Goal: Transaction & Acquisition: Purchase product/service

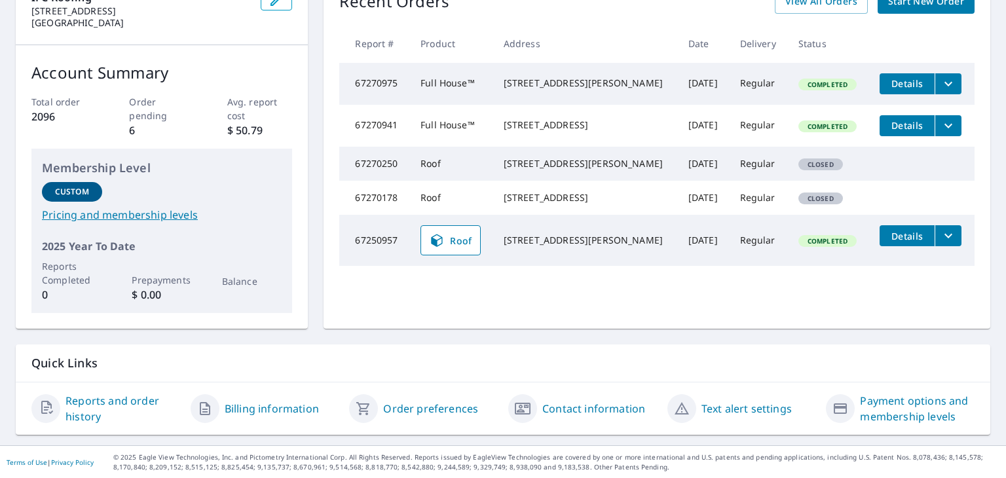
scroll to position [27, 0]
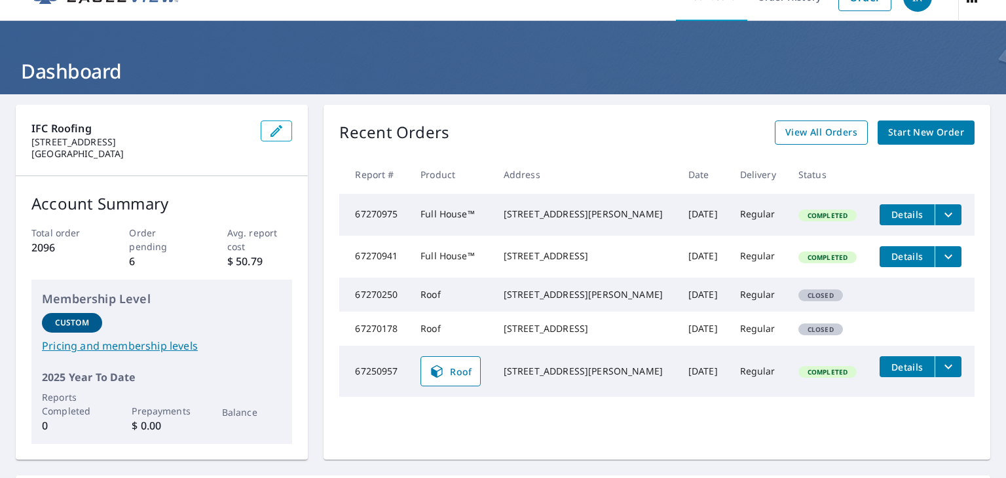
click at [838, 134] on span "View All Orders" at bounding box center [821, 132] width 72 height 16
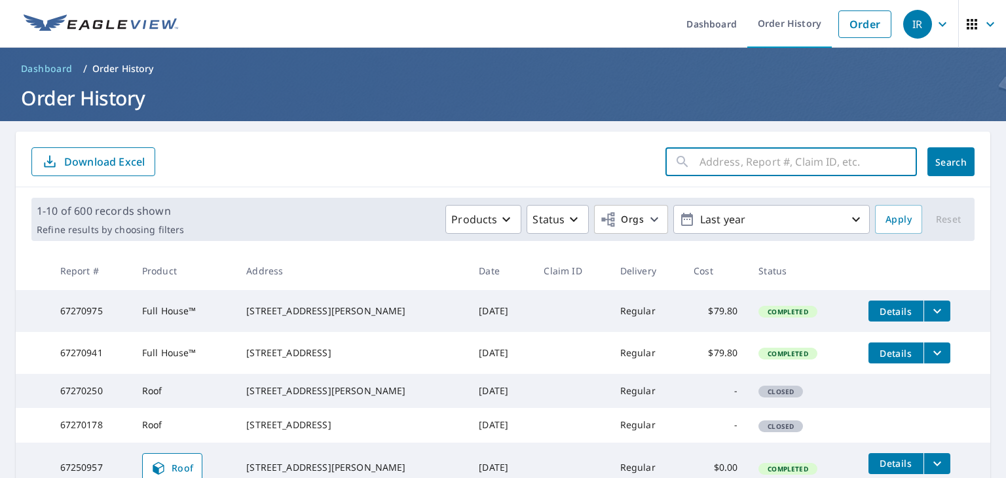
click at [773, 163] on input "text" at bounding box center [807, 161] width 217 height 37
type input "3712"
click button "Search" at bounding box center [950, 161] width 47 height 29
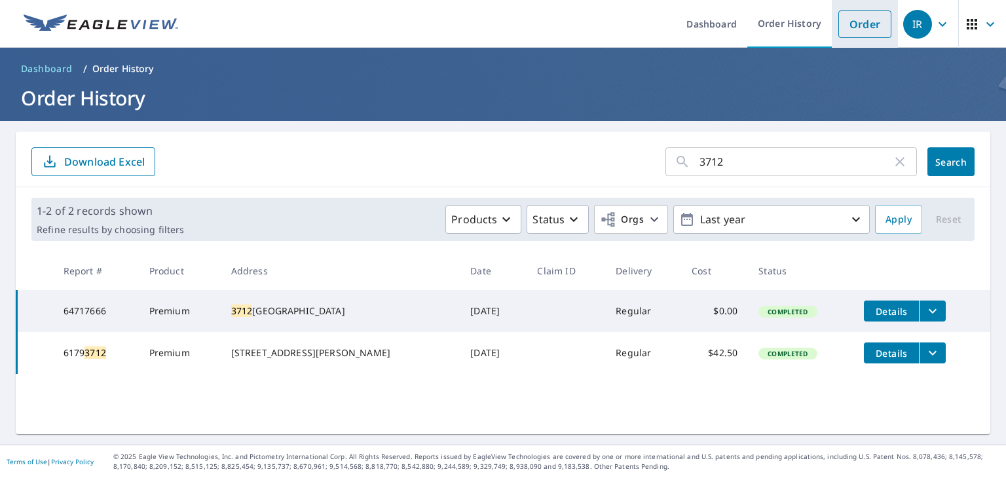
click at [832, 22] on li "Order" at bounding box center [865, 24] width 66 height 48
click at [855, 28] on link "Order" at bounding box center [864, 24] width 53 height 28
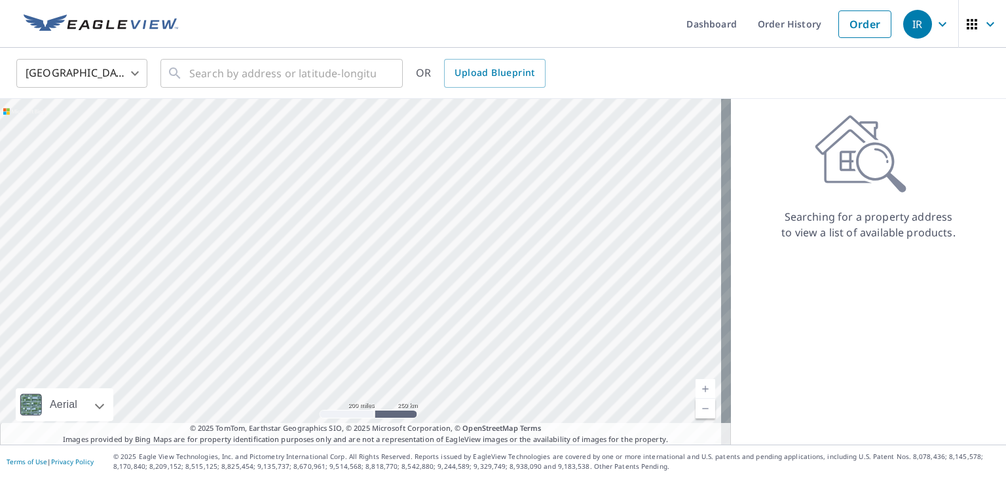
click at [763, 295] on div "Searching for a property address to view a list of available products." at bounding box center [868, 272] width 275 height 346
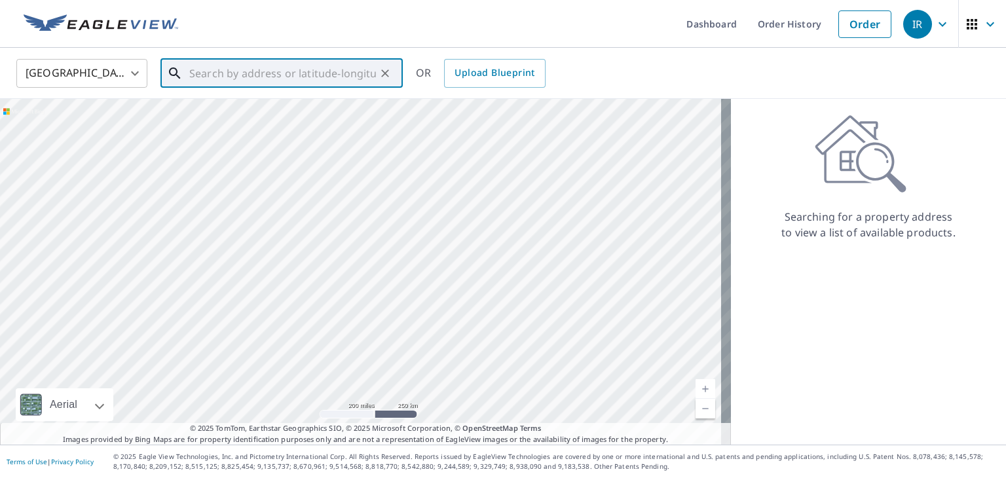
click at [212, 67] on input "text" at bounding box center [282, 73] width 187 height 37
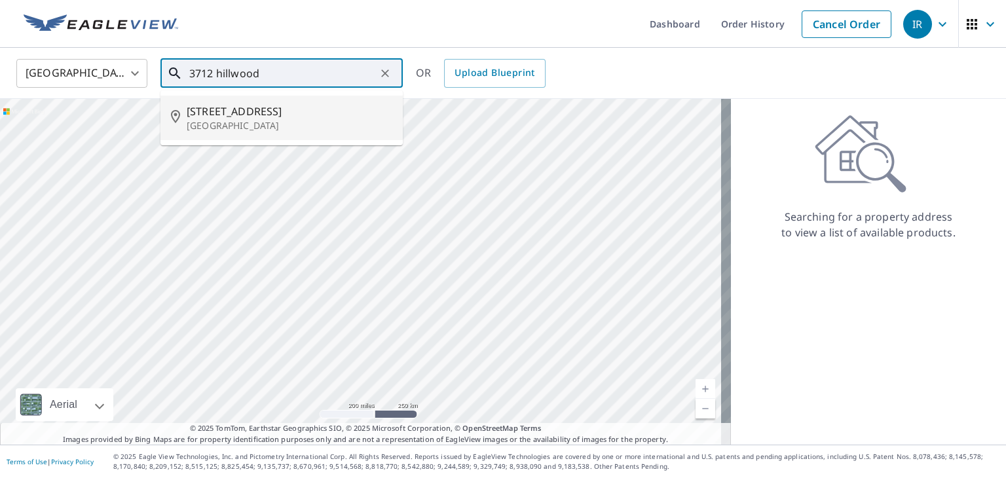
click at [286, 106] on span "[STREET_ADDRESS]" at bounding box center [290, 111] width 206 height 16
type input "[STREET_ADDRESS]"
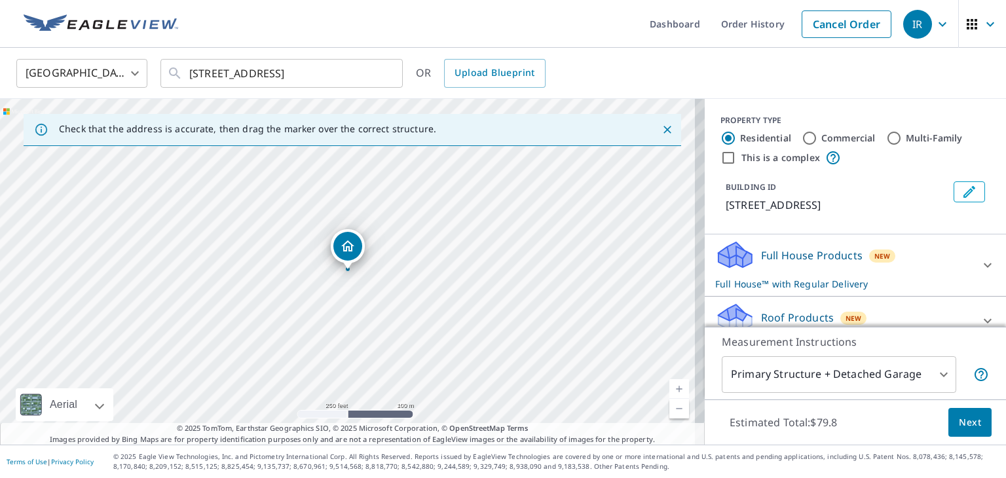
click at [925, 378] on body "IR IR Dashboard Order History Cancel Order IR [GEOGRAPHIC_DATA] [GEOGRAPHIC_DAT…" at bounding box center [503, 239] width 1006 height 478
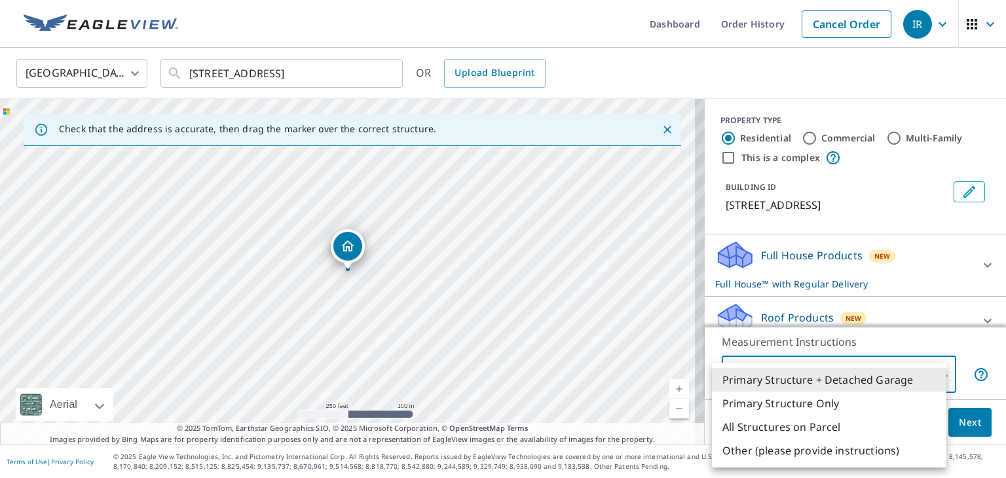
click at [779, 430] on li "All Structures on Parcel" at bounding box center [829, 427] width 234 height 24
type input "3"
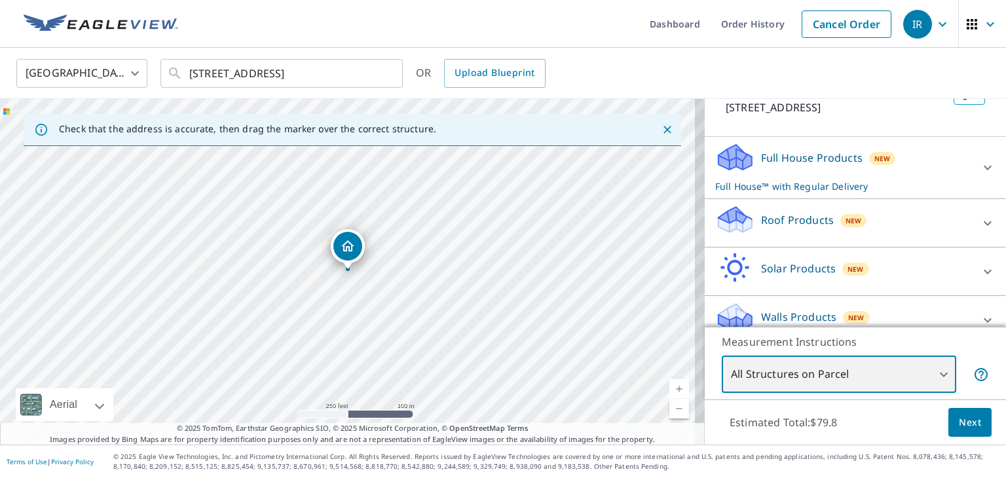
scroll to position [115, 0]
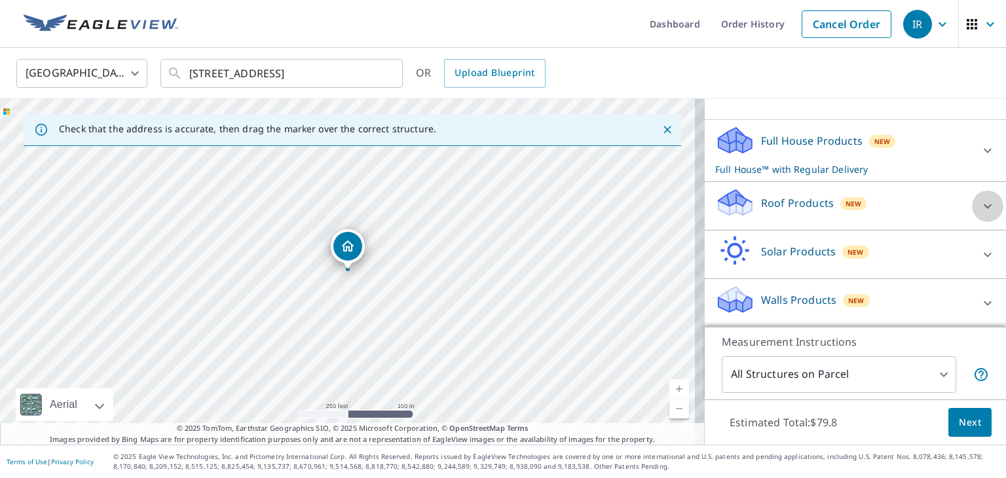
click at [980, 202] on icon at bounding box center [988, 206] width 16 height 16
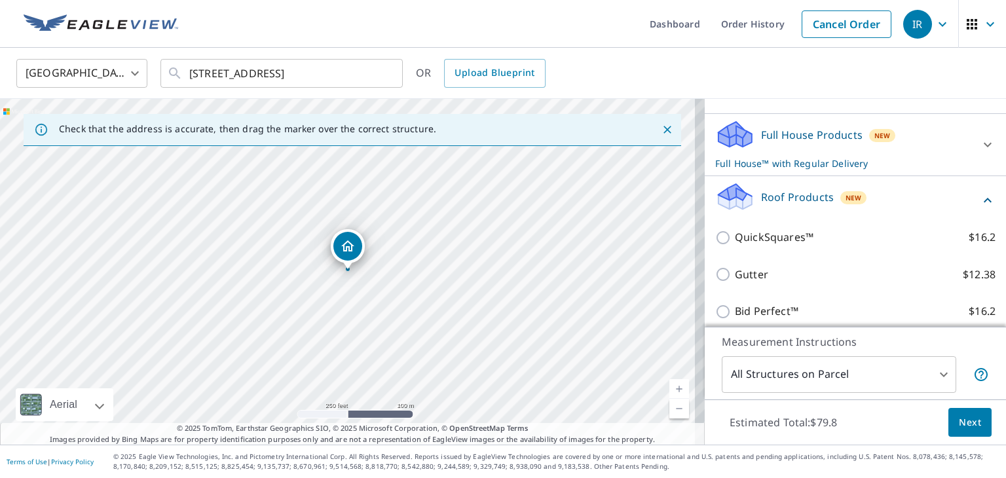
scroll to position [49, 0]
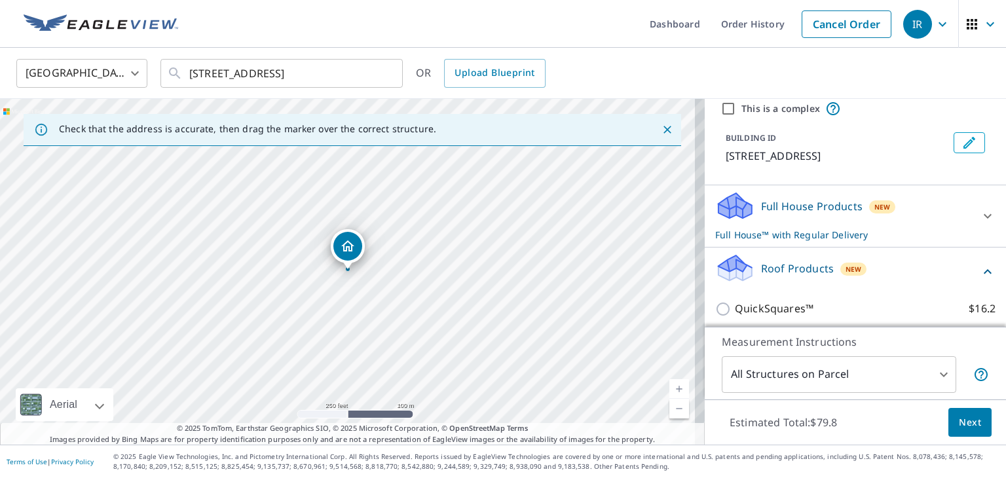
click at [946, 272] on div "Roof Products New" at bounding box center [847, 271] width 265 height 37
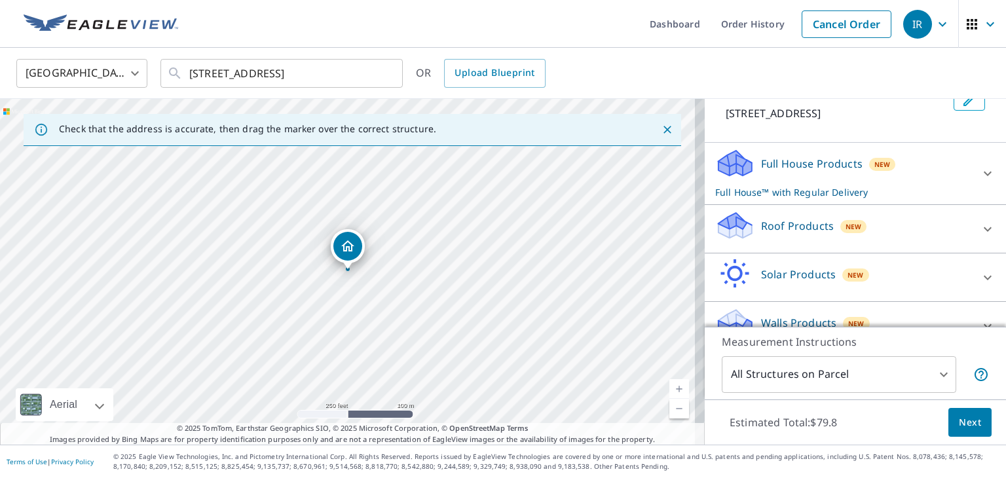
scroll to position [115, 0]
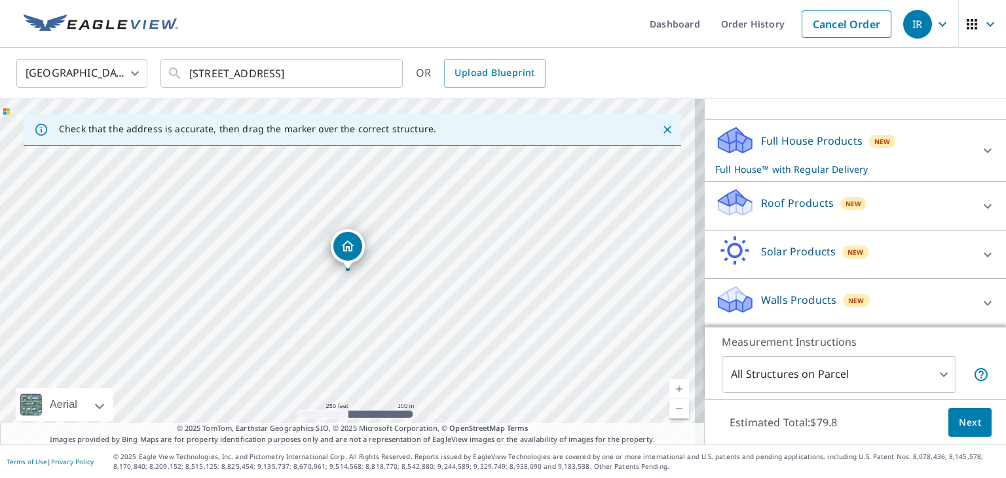
click at [891, 200] on div "Roof Products New" at bounding box center [843, 205] width 257 height 37
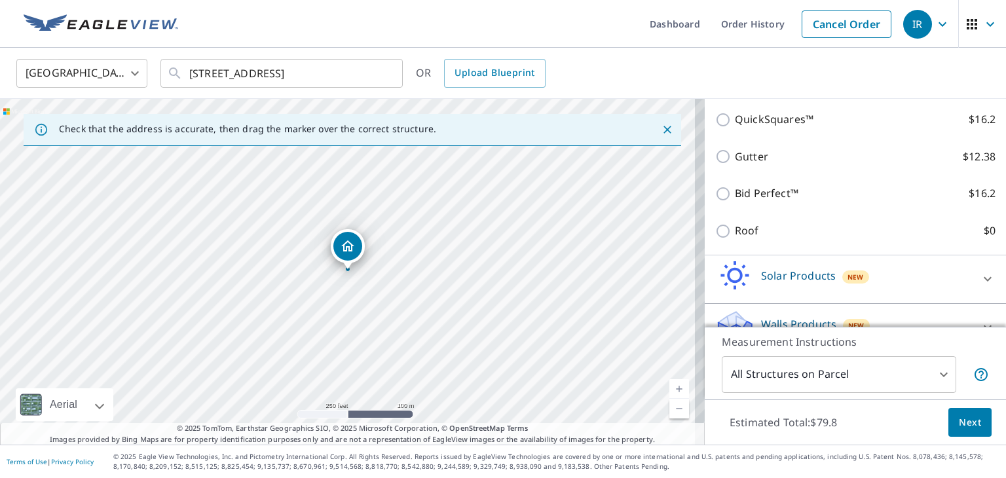
scroll to position [246, 0]
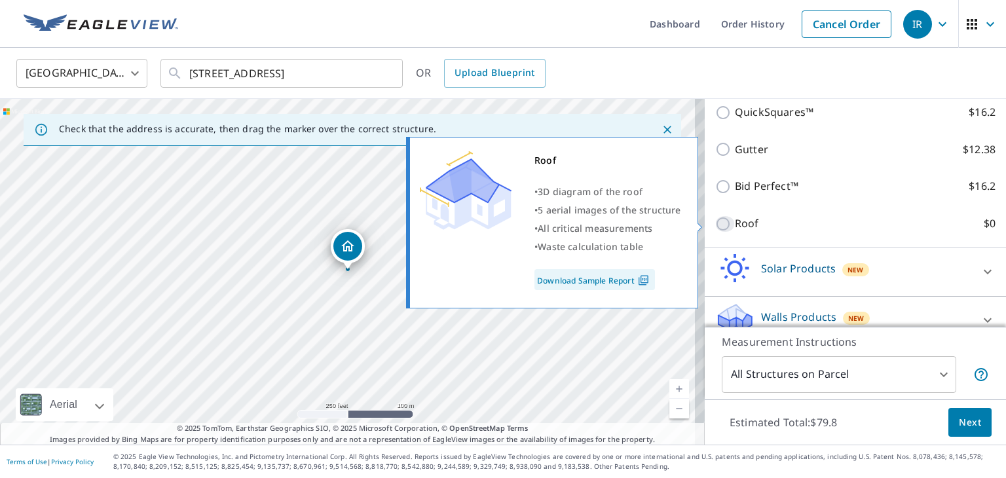
click at [715, 225] on input "Roof $0" at bounding box center [725, 224] width 20 height 16
checkbox input "true"
checkbox input "false"
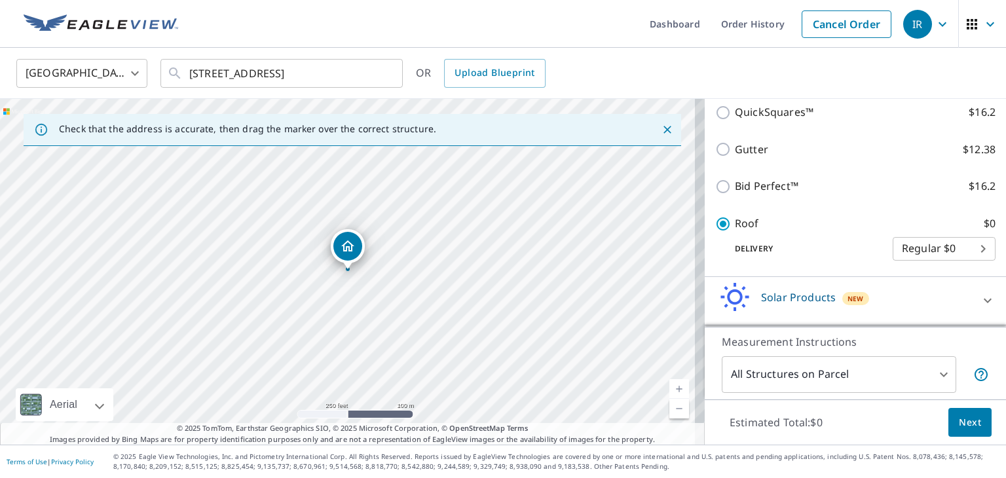
scroll to position [256, 0]
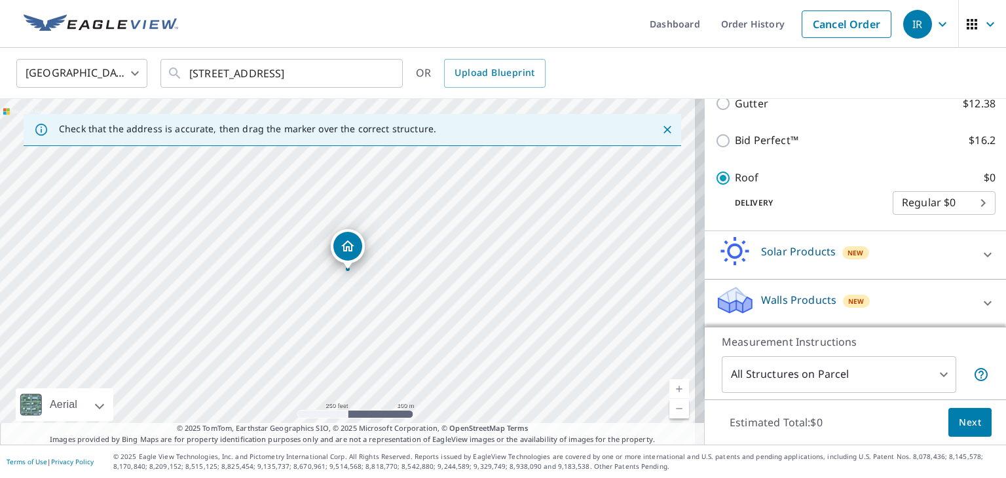
click at [957, 346] on p "Measurement Instructions" at bounding box center [855, 342] width 267 height 16
click at [963, 421] on span "Next" at bounding box center [970, 423] width 22 height 16
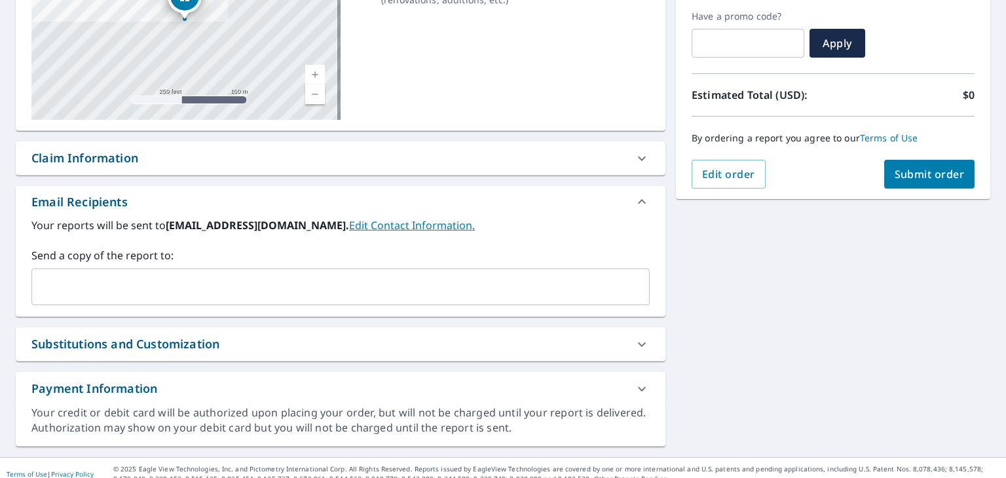
scroll to position [231, 0]
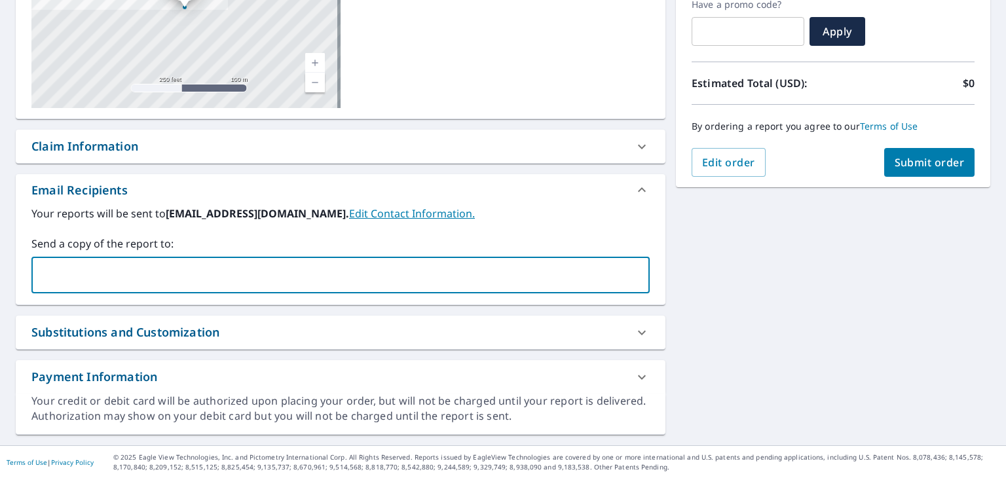
click at [389, 282] on input "text" at bounding box center [330, 275] width 587 height 25
type input "[PERSON_NAME][EMAIL_ADDRESS][DOMAIN_NAME]"
checkbox input "true"
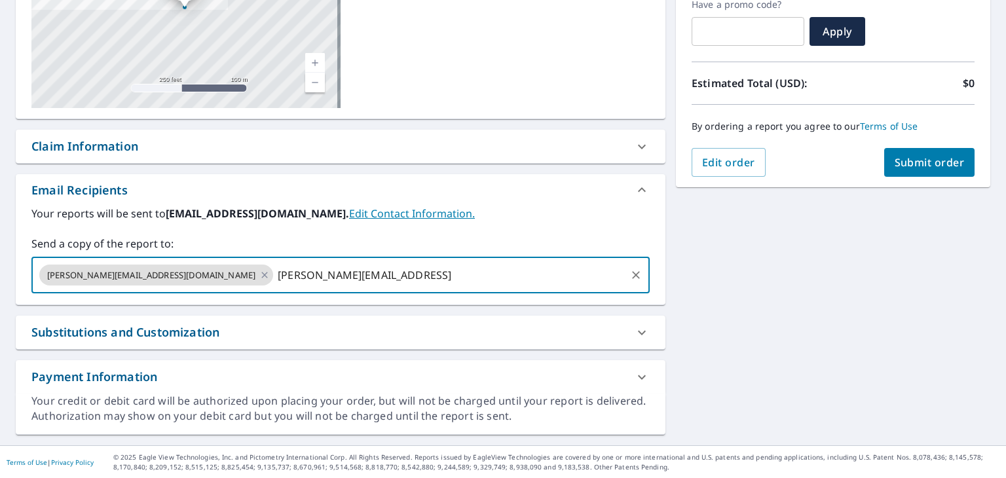
type input "[PERSON_NAME][EMAIL_ADDRESS][DOMAIN_NAME]"
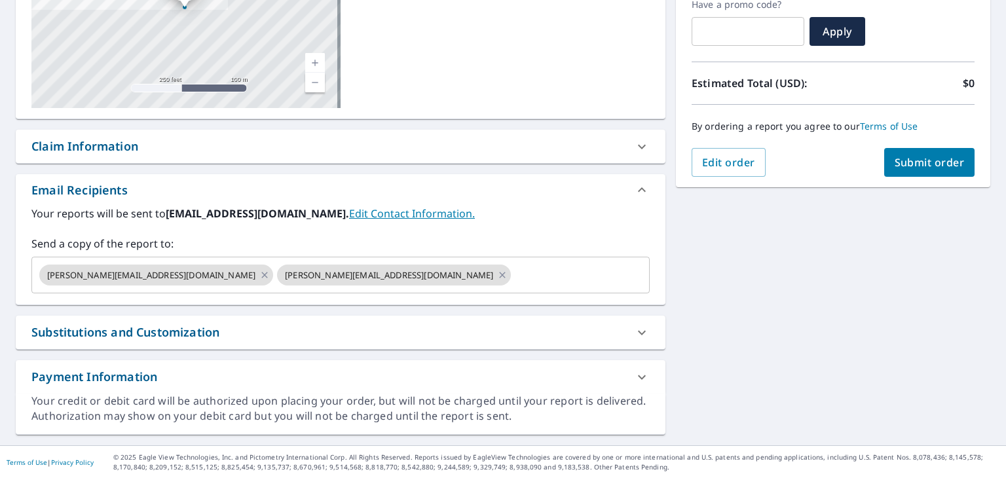
click at [686, 323] on div "[STREET_ADDRESS] Aerial Road A standard road map Aerial A detailed look from ab…" at bounding box center [503, 168] width 1006 height 555
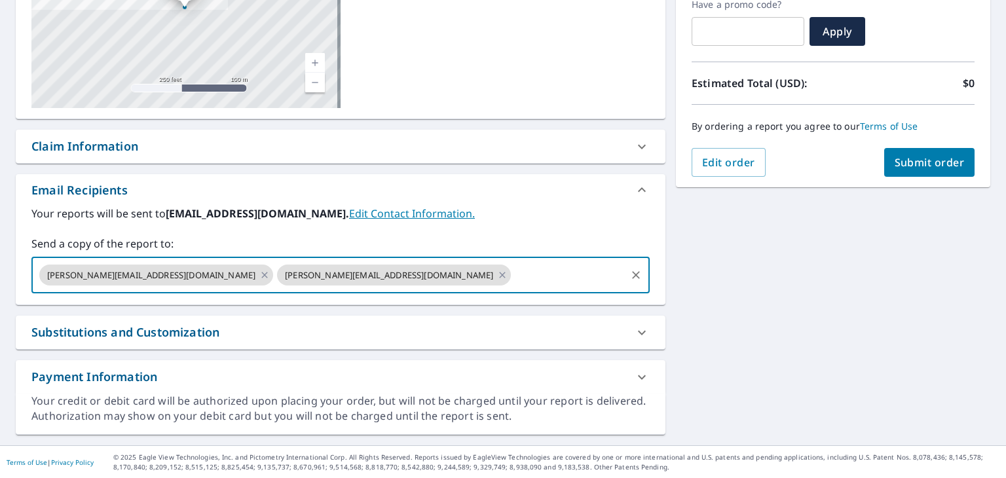
drag, startPoint x: 566, startPoint y: 277, endPoint x: 584, endPoint y: 272, distance: 18.9
click at [566, 277] on input "text" at bounding box center [568, 275] width 111 height 25
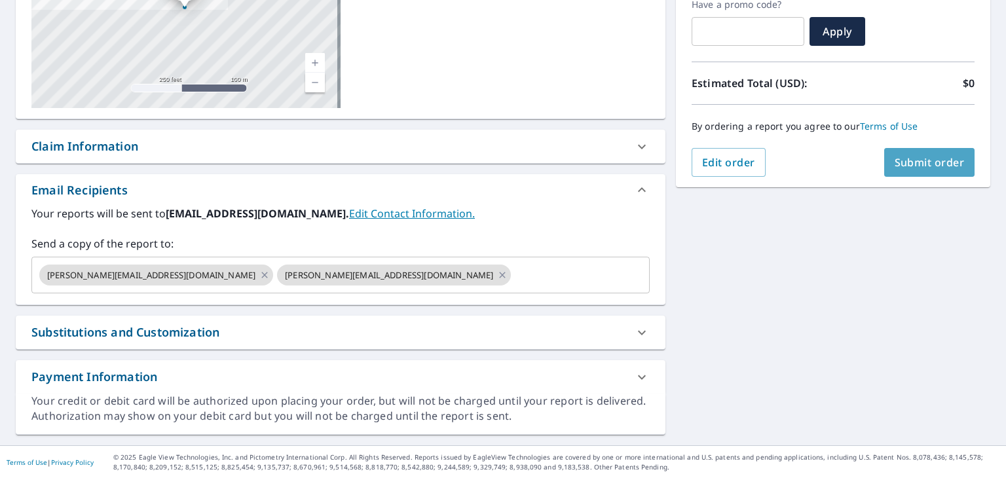
click at [907, 167] on span "Submit order" at bounding box center [930, 162] width 70 height 14
checkbox input "true"
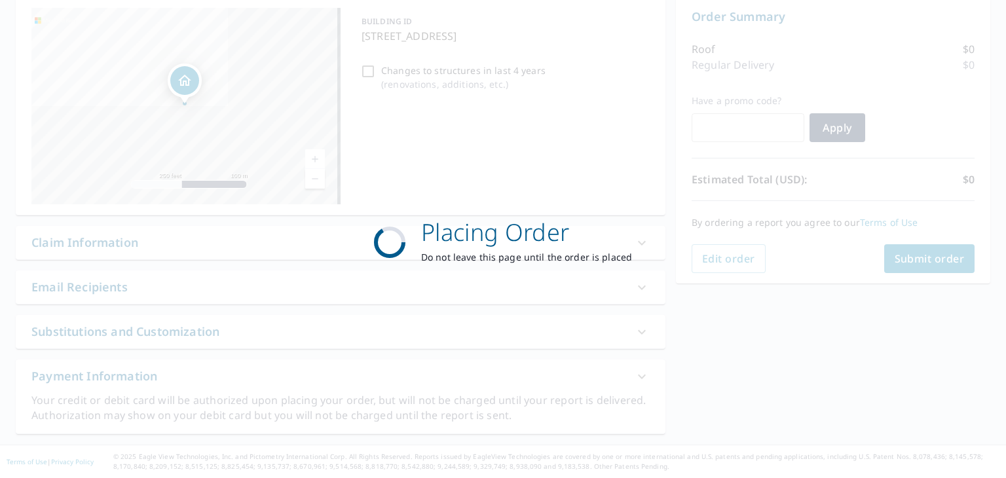
scroll to position [134, 0]
